Goal: Task Accomplishment & Management: Manage account settings

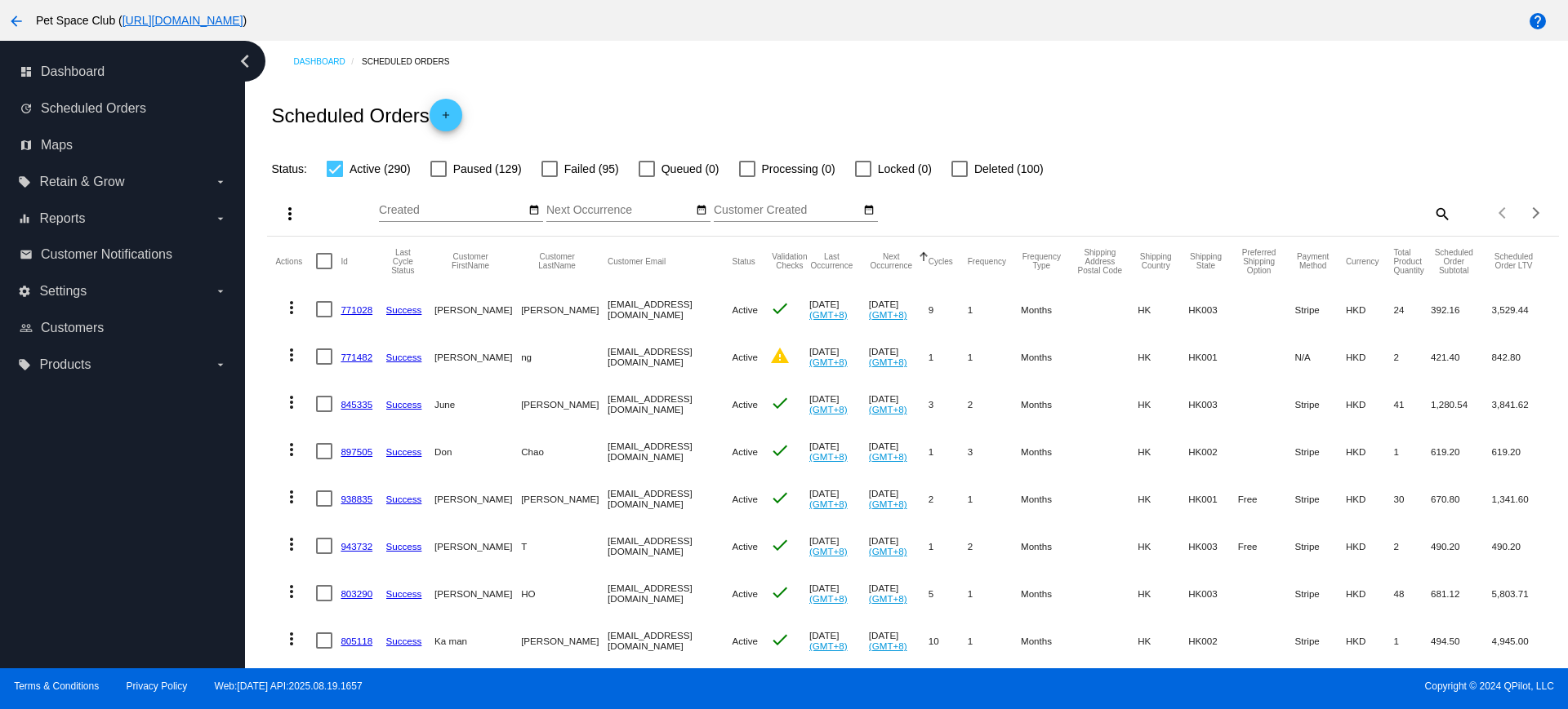
click at [1171, 126] on div "Scheduled Orders add" at bounding box center [912, 115] width 1291 height 66
